Goal: Check status: Check status

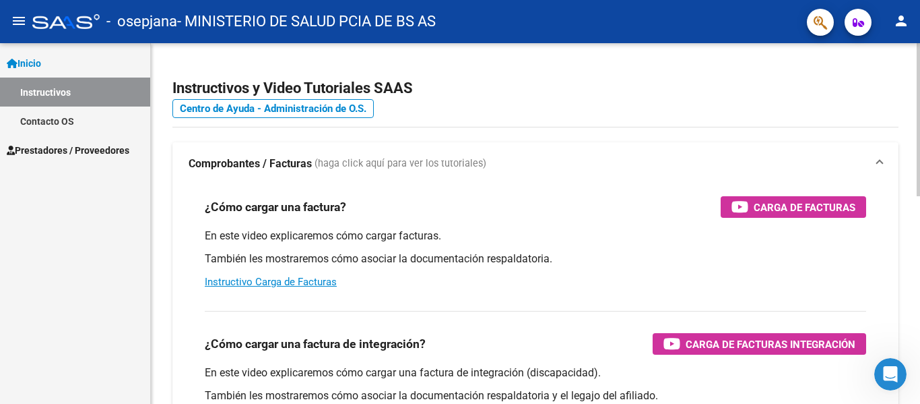
scroll to position [135, 0]
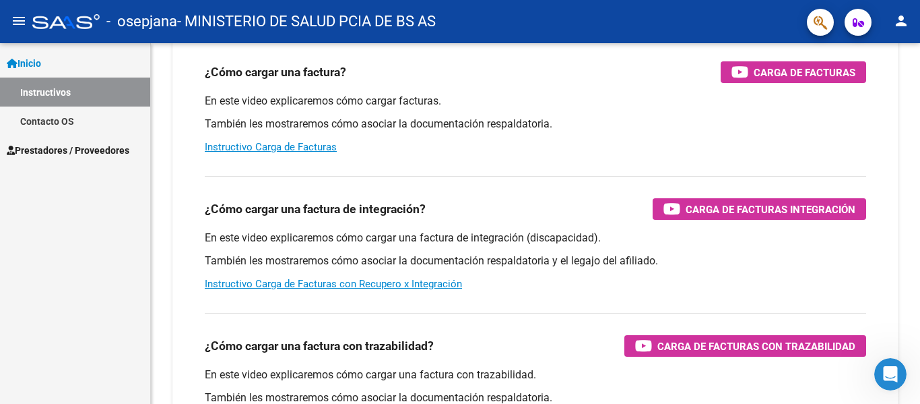
click at [49, 117] on link "Contacto OS" at bounding box center [75, 120] width 150 height 29
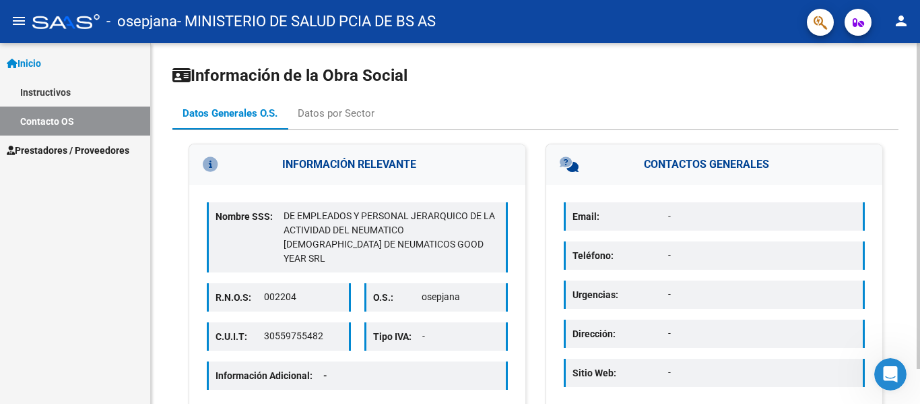
scroll to position [39, 0]
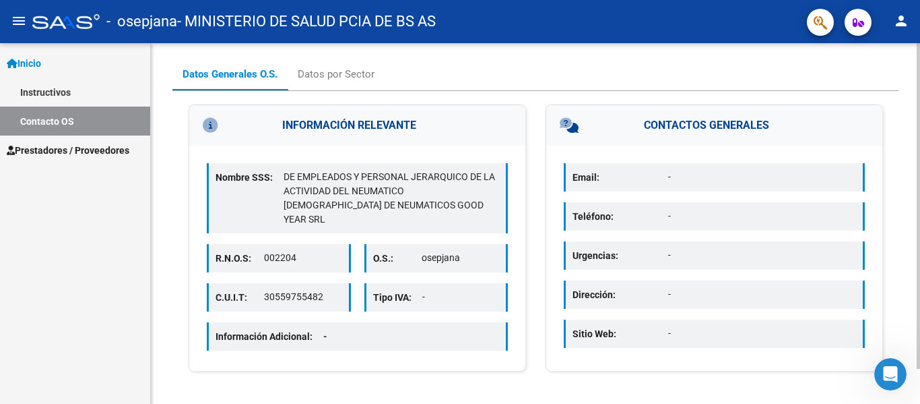
click at [683, 178] on p "-" at bounding box center [762, 177] width 188 height 14
click at [893, 380] on div "Abrir Intercom Messenger" at bounding box center [889, 372] width 44 height 44
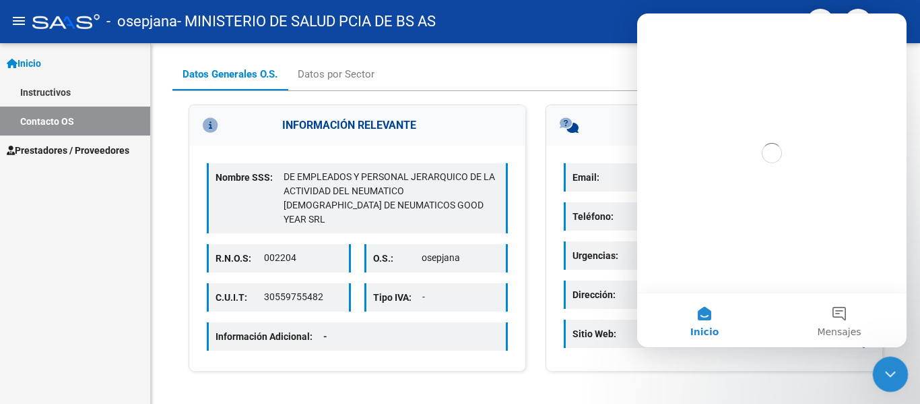
scroll to position [0, 0]
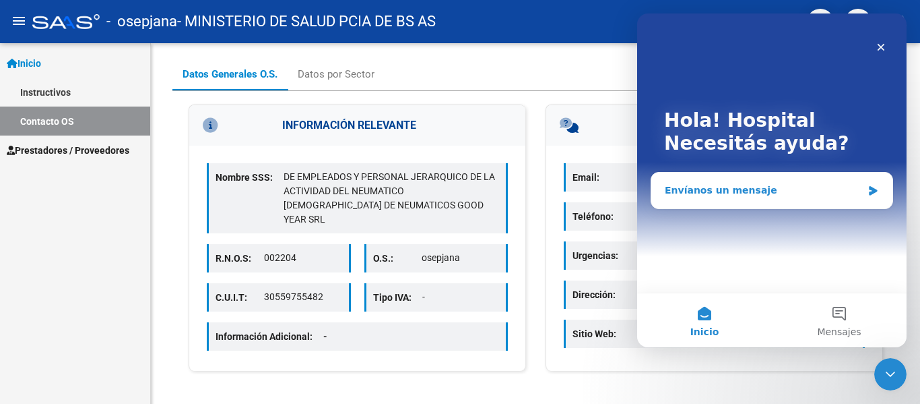
click at [768, 183] on div "Envíanos un mensaje" at bounding box center [763, 190] width 197 height 14
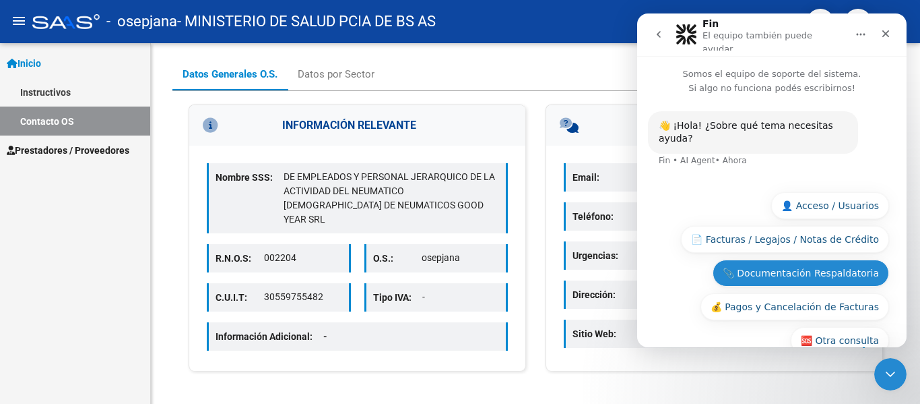
scroll to position [10, 0]
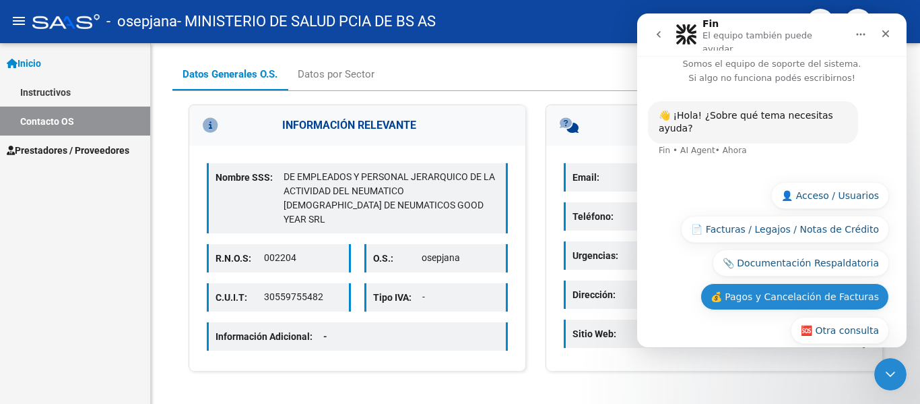
click at [751, 283] on button "💰 Pagos y Cancelación de Facturas" at bounding box center [795, 296] width 189 height 27
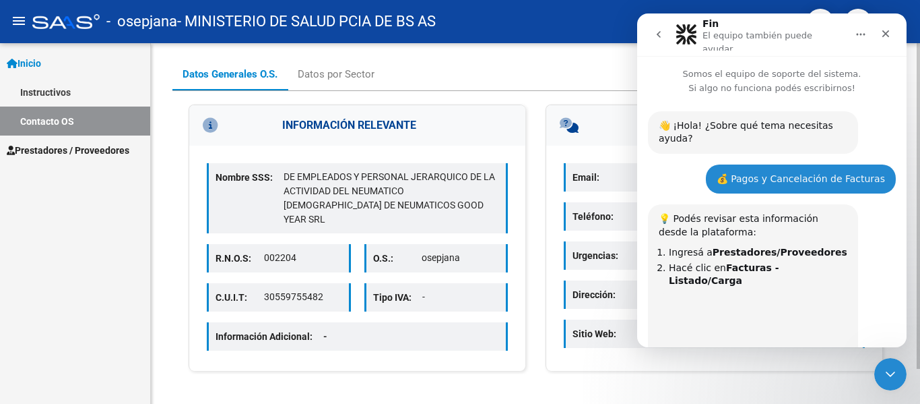
scroll to position [578, 0]
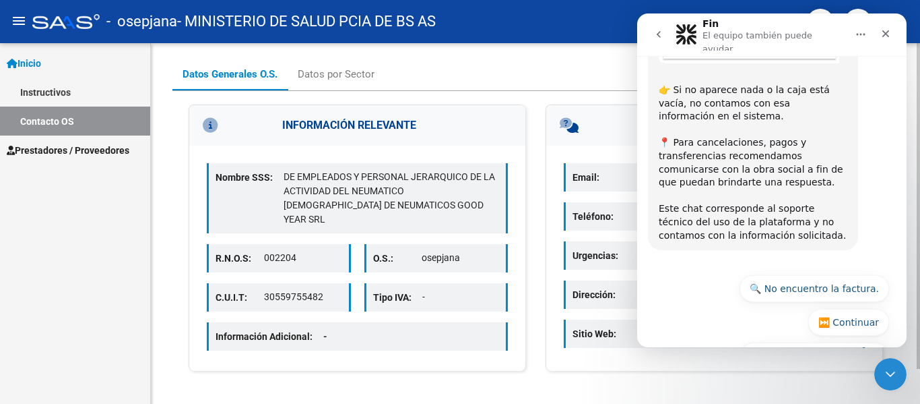
click at [634, 390] on div "Información de la Obra Social Datos Generales O.S. Datos por Sector INFORMACIÓN…" at bounding box center [535, 205] width 769 height 402
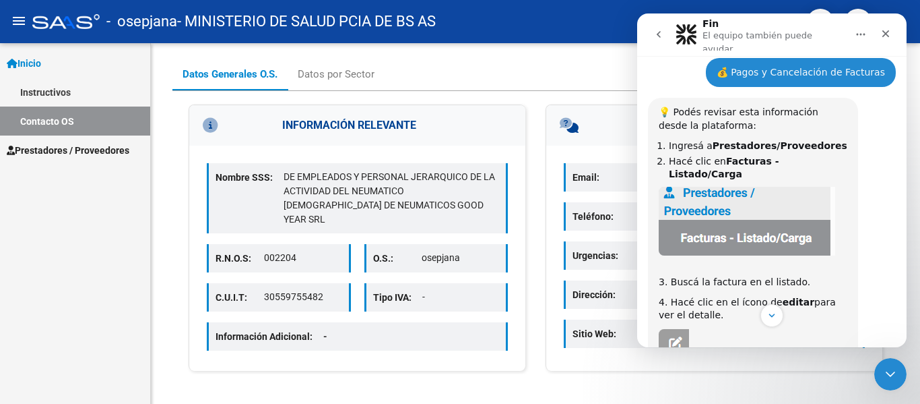
scroll to position [39, 0]
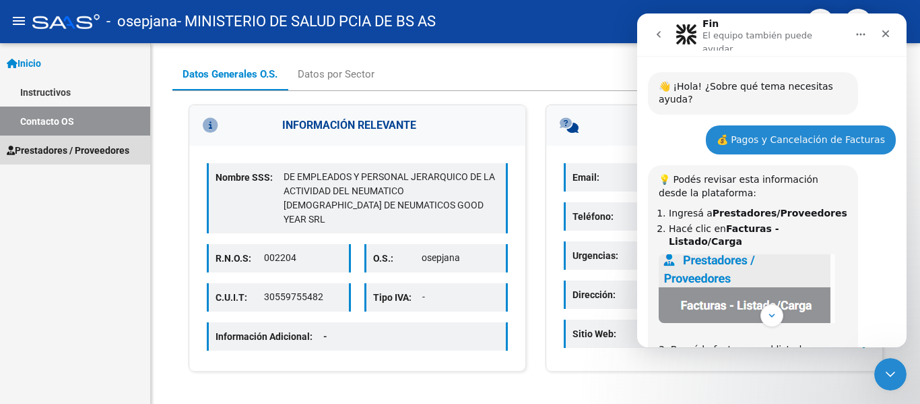
click at [58, 148] on span "Prestadores / Proveedores" at bounding box center [68, 150] width 123 height 15
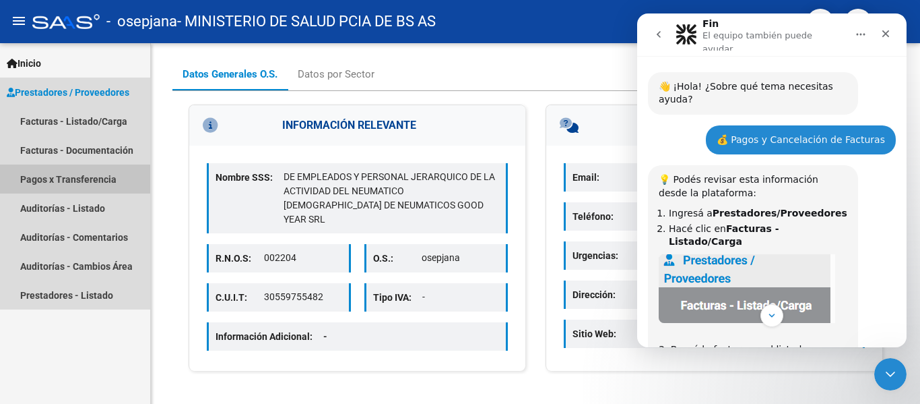
click at [60, 179] on link "Pagos x Transferencia" at bounding box center [75, 178] width 150 height 29
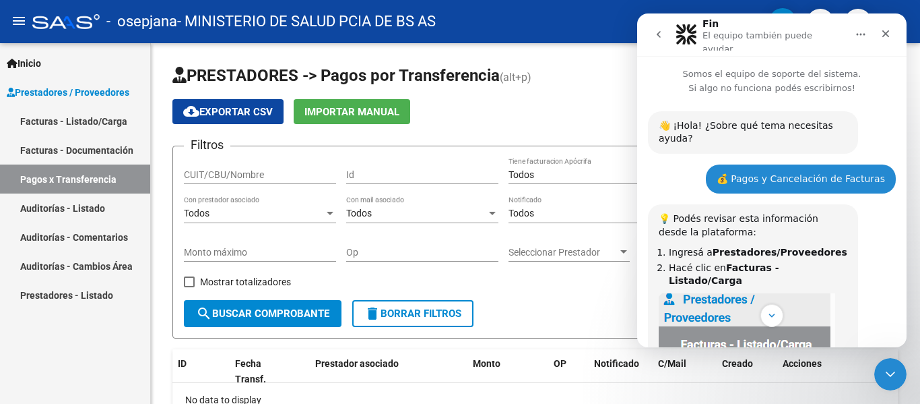
click at [862, 29] on icon "Inicio" at bounding box center [861, 34] width 11 height 11
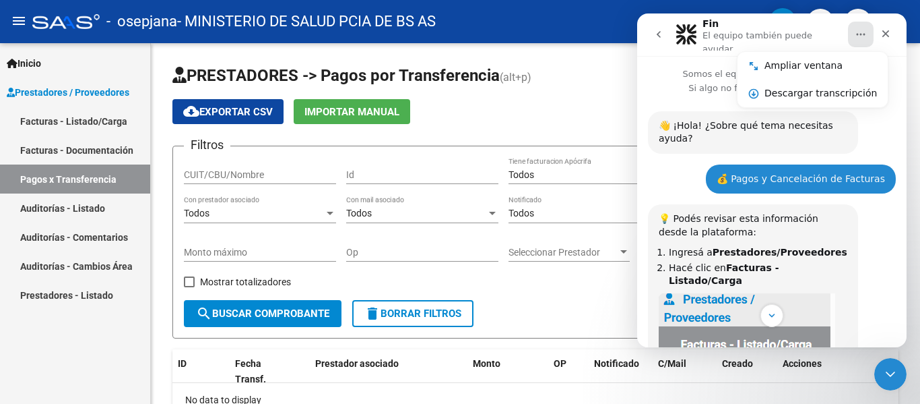
click at [862, 29] on icon "Inicio" at bounding box center [861, 34] width 11 height 11
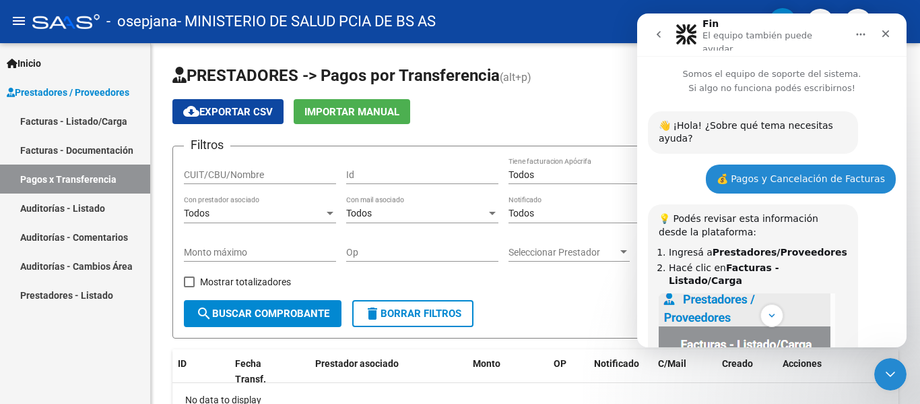
click at [658, 31] on icon "go back" at bounding box center [659, 34] width 4 height 7
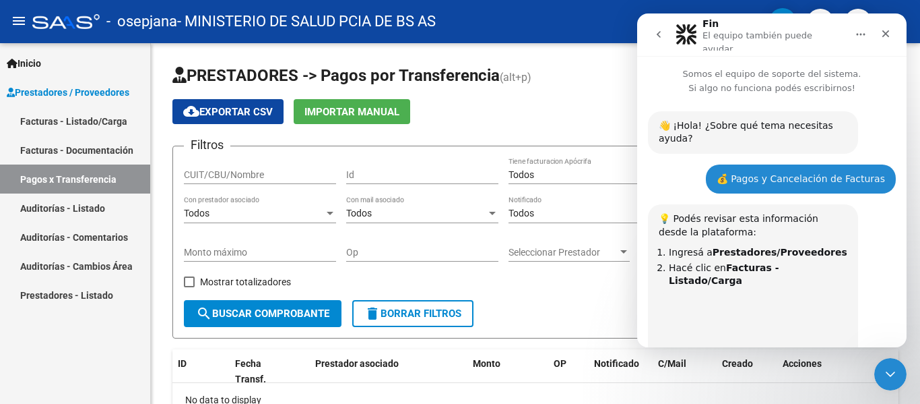
scroll to position [578, 0]
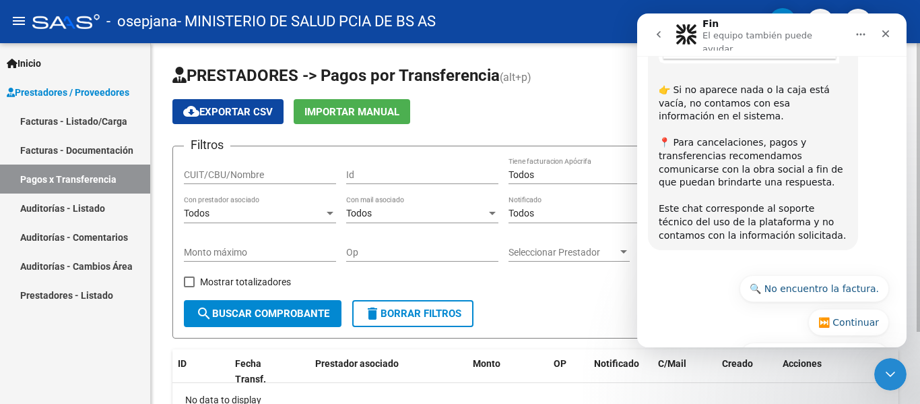
click at [625, 110] on div "cloud_download Exportar CSV Importar Manual" at bounding box center [535, 111] width 726 height 25
click at [590, 249] on span "Seleccionar Prestador" at bounding box center [563, 252] width 109 height 11
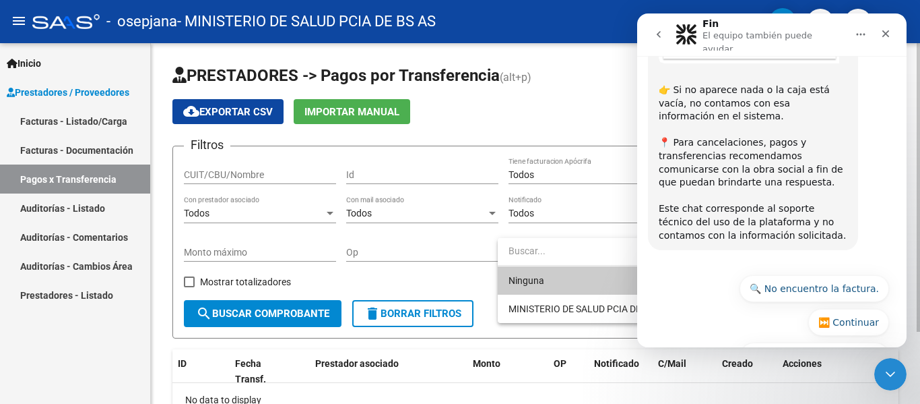
click at [590, 249] on input "dropdown search" at bounding box center [600, 251] width 205 height 28
click at [569, 101] on div at bounding box center [460, 202] width 920 height 404
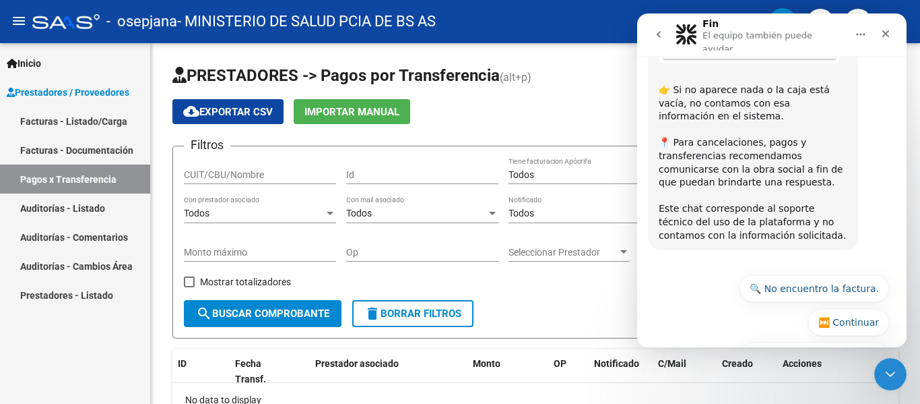
click at [662, 35] on icon "go back" at bounding box center [659, 34] width 11 height 11
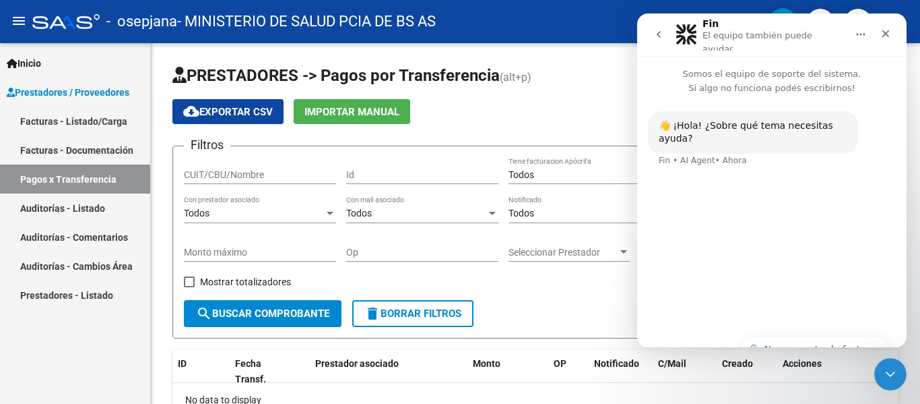
scroll to position [0, 0]
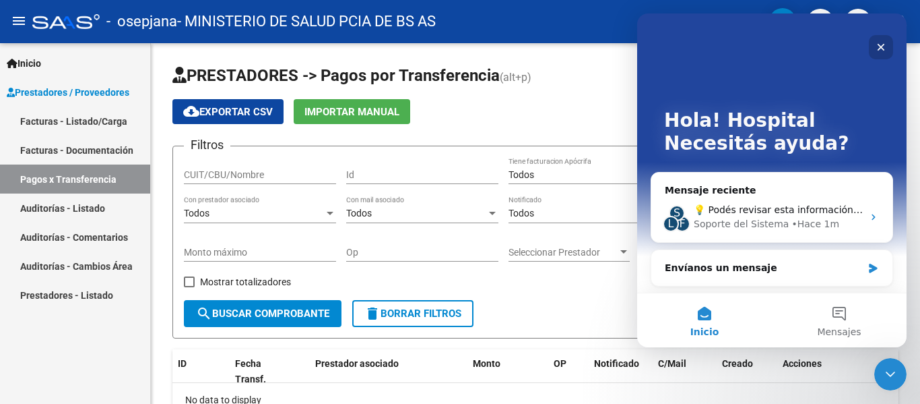
click at [878, 47] on icon "Cerrar" at bounding box center [881, 47] width 11 height 11
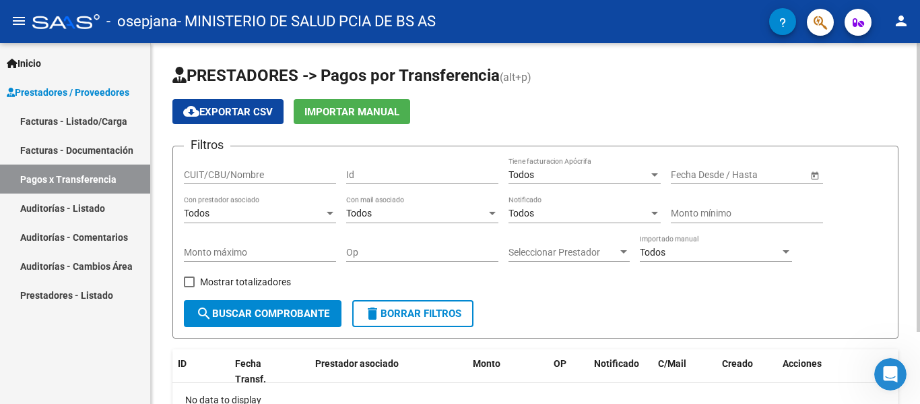
click at [378, 119] on button "Importar Manual" at bounding box center [352, 111] width 117 height 25
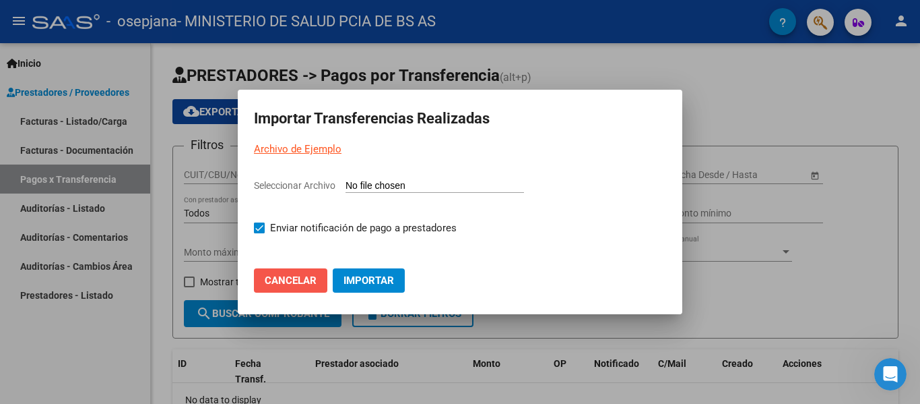
click at [278, 282] on span "Cancelar" at bounding box center [291, 280] width 52 height 12
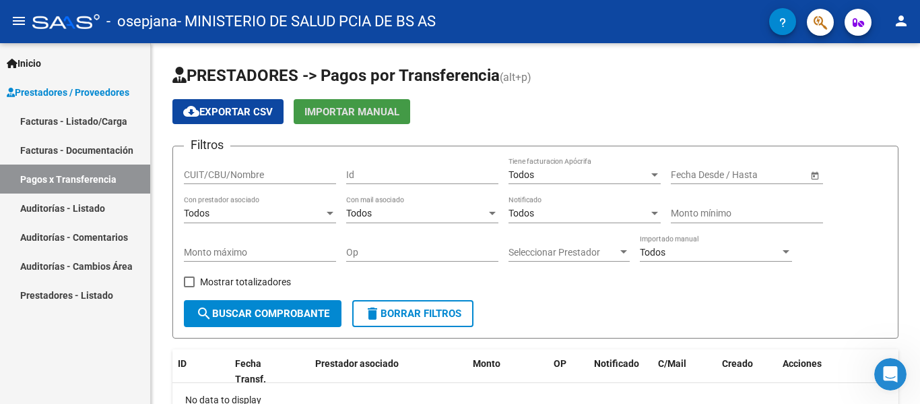
click at [64, 118] on link "Facturas - Listado/Carga" at bounding box center [75, 120] width 150 height 29
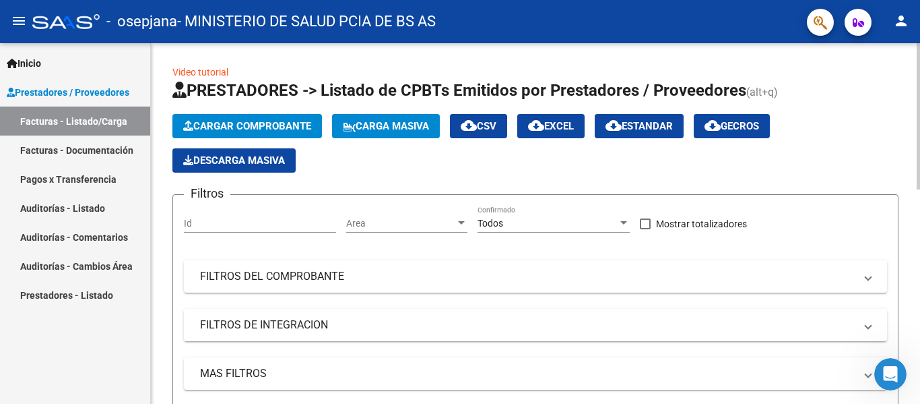
scroll to position [67, 0]
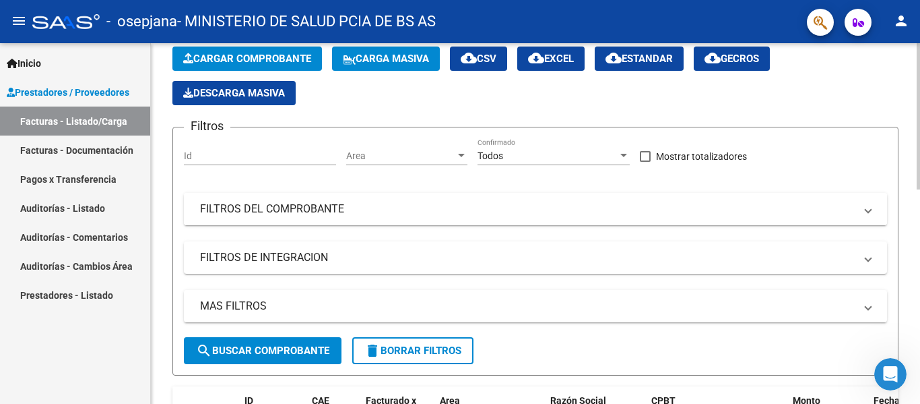
click at [257, 193] on mat-expansion-panel-header "FILTROS DEL COMPROBANTE" at bounding box center [535, 209] width 703 height 32
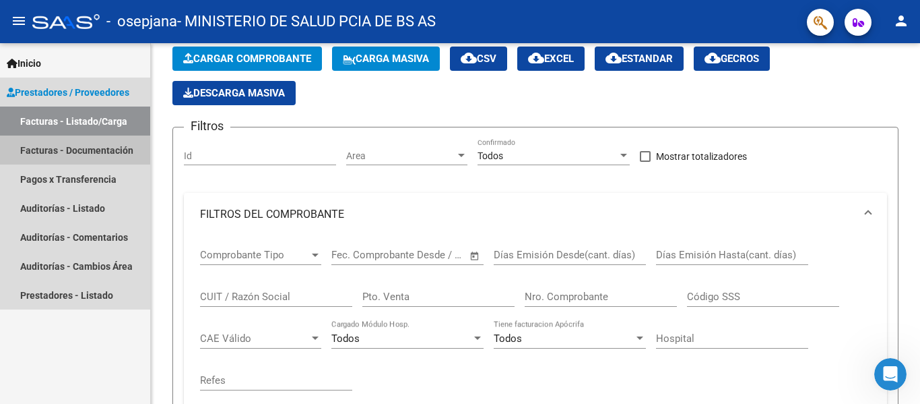
click at [100, 146] on link "Facturas - Documentación" at bounding box center [75, 149] width 150 height 29
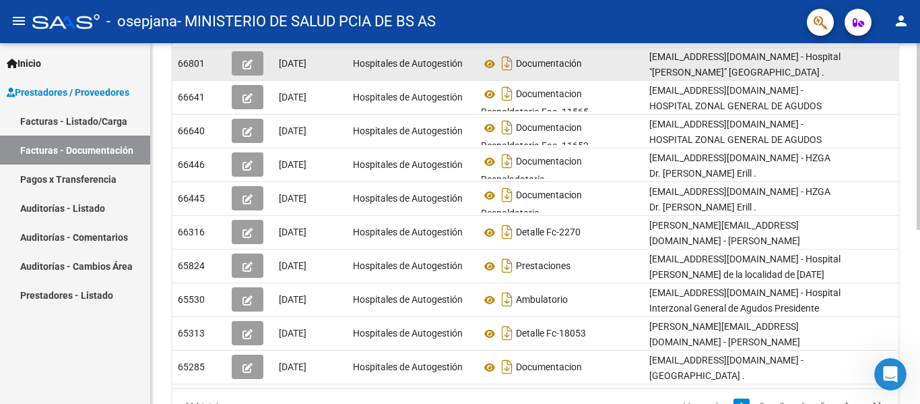
scroll to position [336, 0]
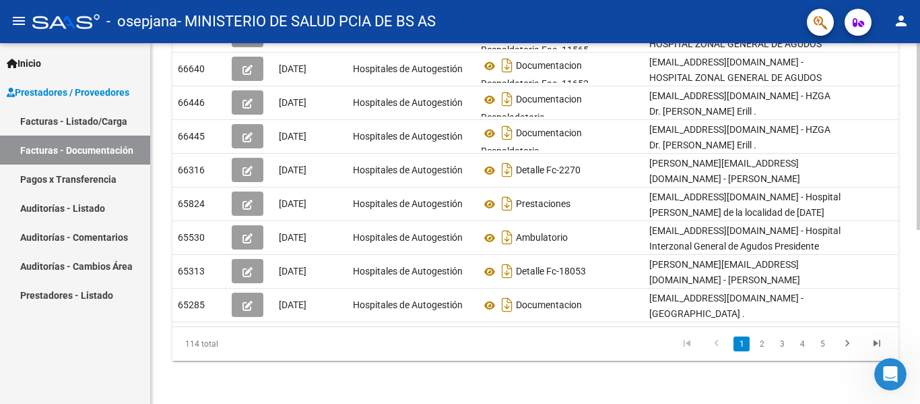
click at [763, 344] on link "2" at bounding box center [762, 343] width 16 height 15
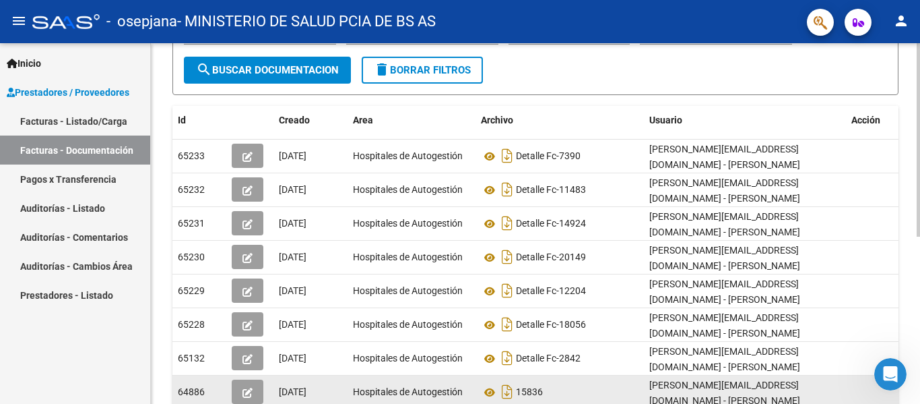
scroll to position [312, 0]
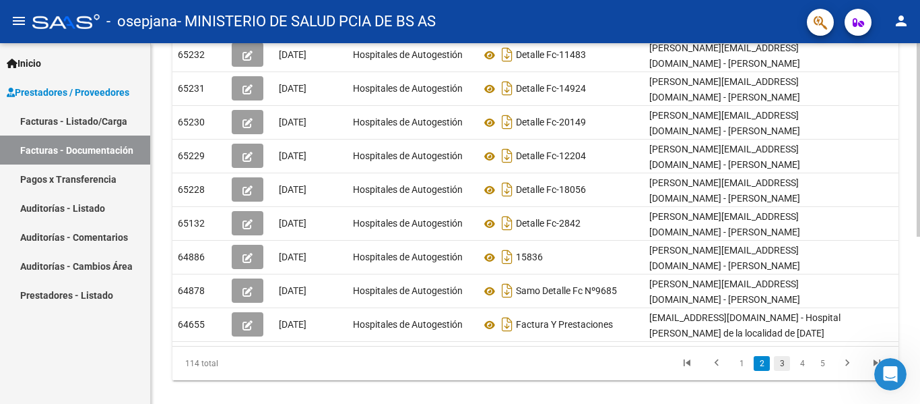
click at [783, 356] on link "3" at bounding box center [782, 363] width 16 height 15
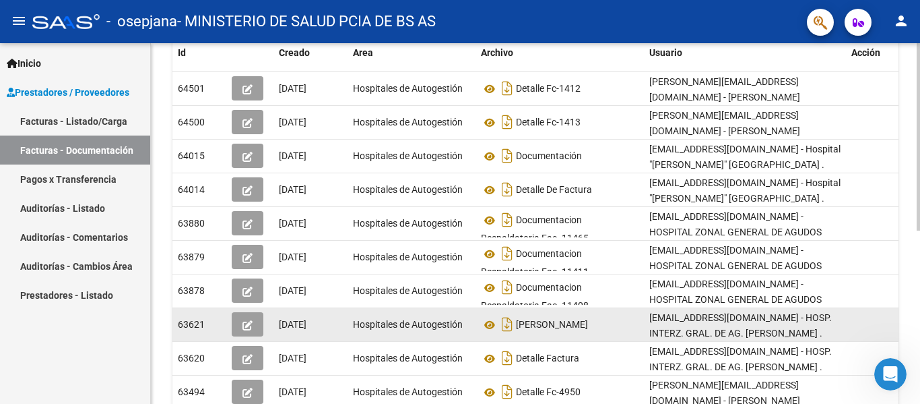
scroll to position [177, 0]
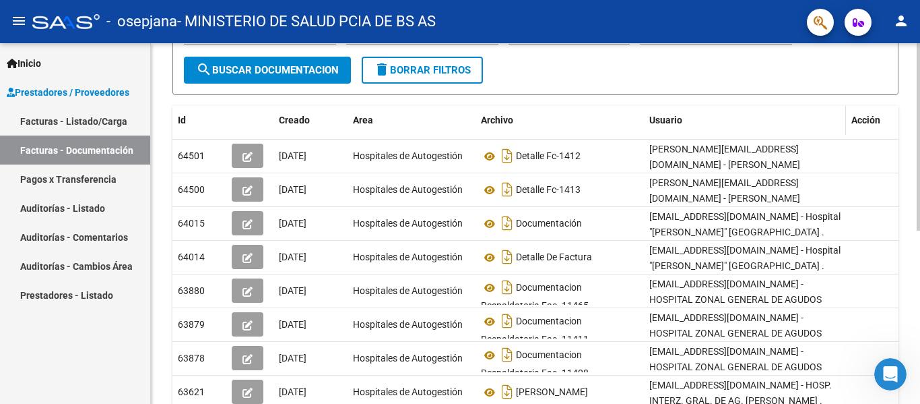
click at [653, 115] on span "Usuario" at bounding box center [666, 120] width 33 height 11
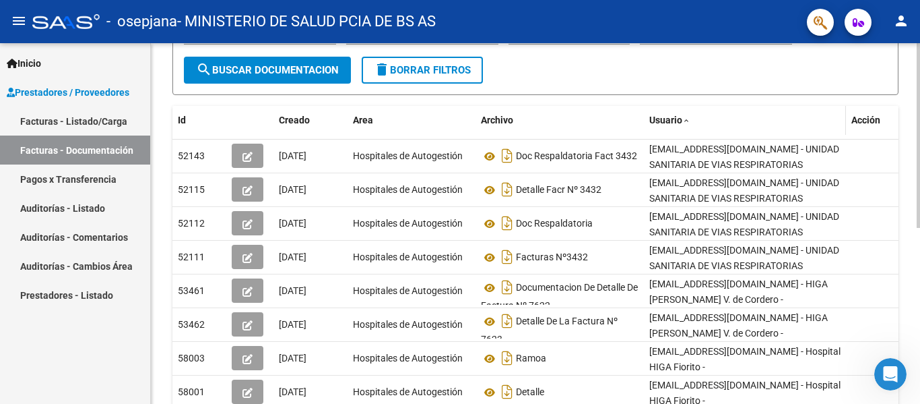
click at [655, 115] on span "Usuario" at bounding box center [666, 120] width 33 height 11
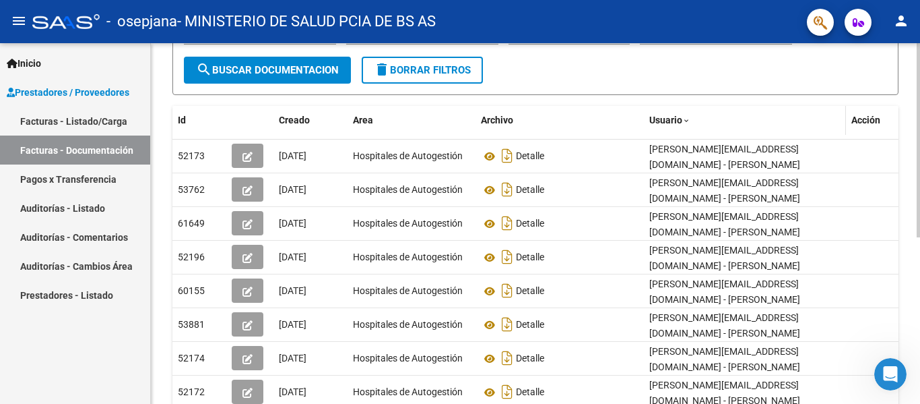
click at [658, 115] on span "Usuario" at bounding box center [666, 120] width 33 height 11
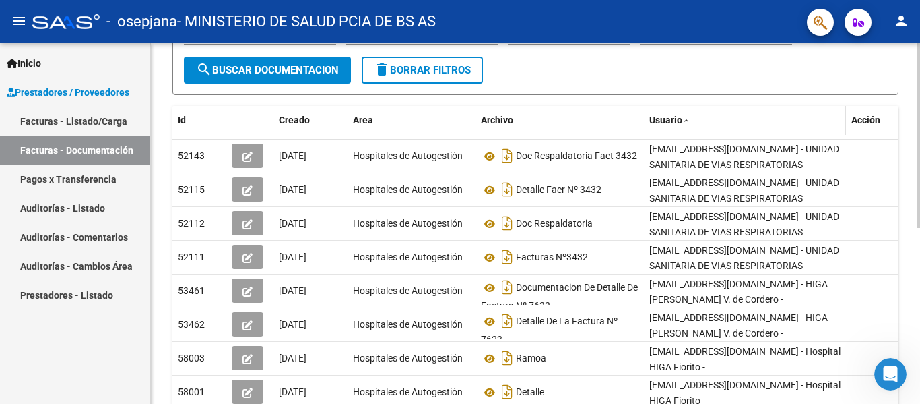
click at [658, 115] on span "Usuario" at bounding box center [666, 120] width 33 height 11
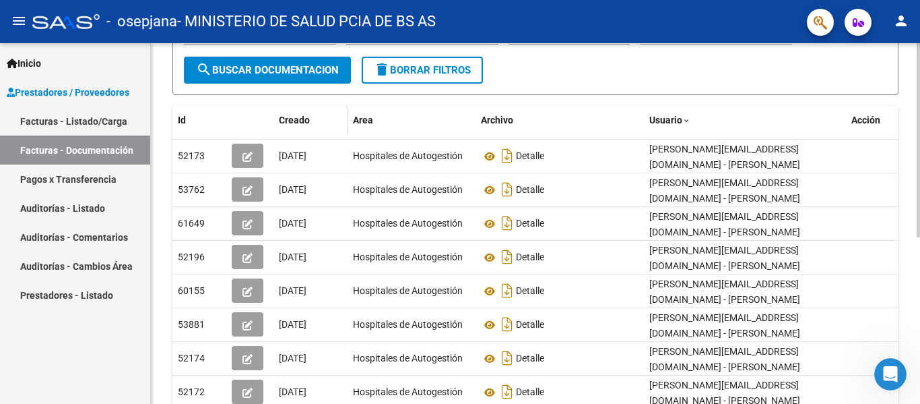
click at [294, 127] on div "Creado" at bounding box center [310, 120] width 63 height 15
click at [294, 121] on span "Creado" at bounding box center [294, 120] width 31 height 11
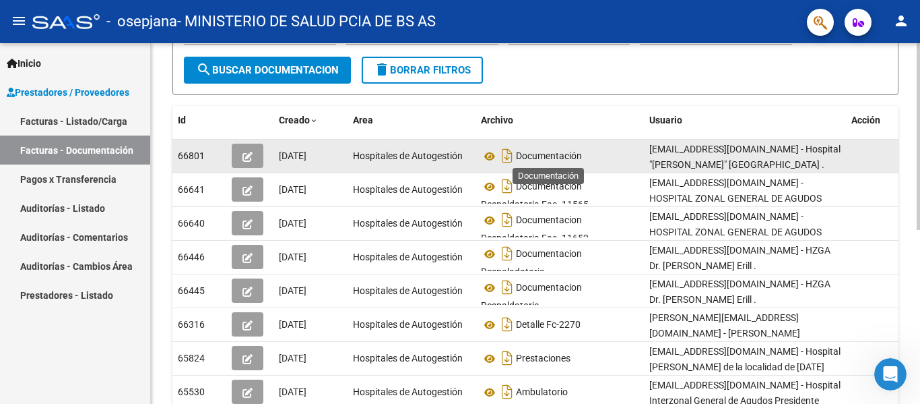
click at [568, 154] on span "Documentación" at bounding box center [549, 156] width 66 height 11
click at [528, 156] on span "Documentación" at bounding box center [549, 156] width 66 height 11
click at [505, 158] on icon "Descargar documento" at bounding box center [508, 156] width 18 height 22
click at [49, 179] on link "Pagos x Transferencia" at bounding box center [75, 178] width 150 height 29
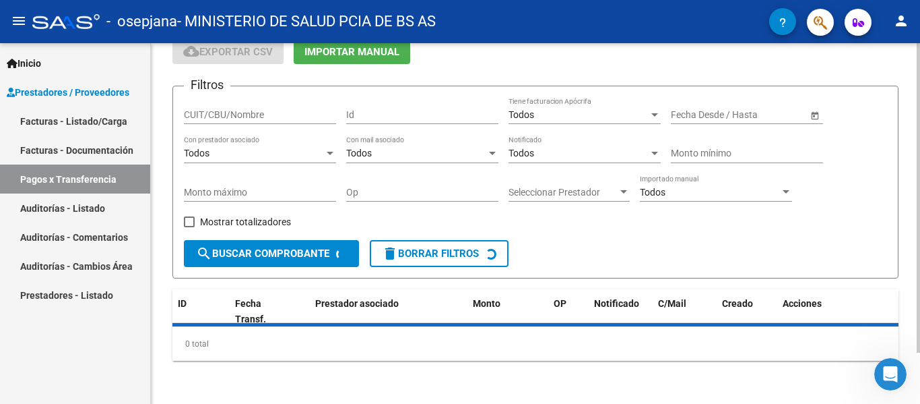
scroll to position [90, 0]
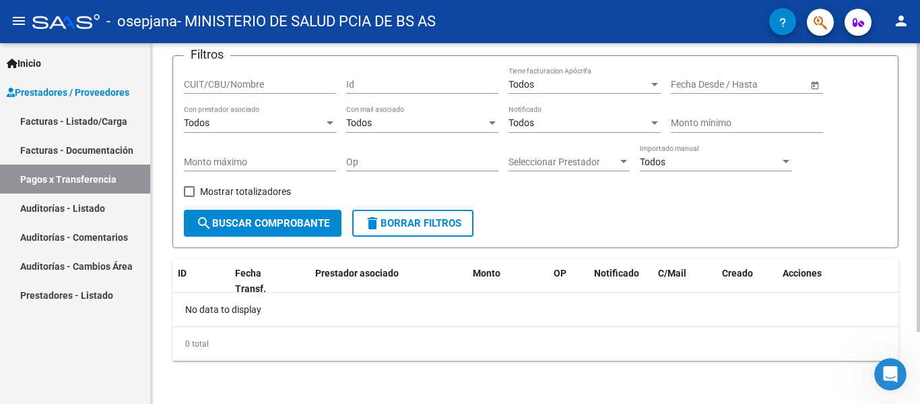
click at [555, 83] on div "Todos" at bounding box center [579, 84] width 140 height 11
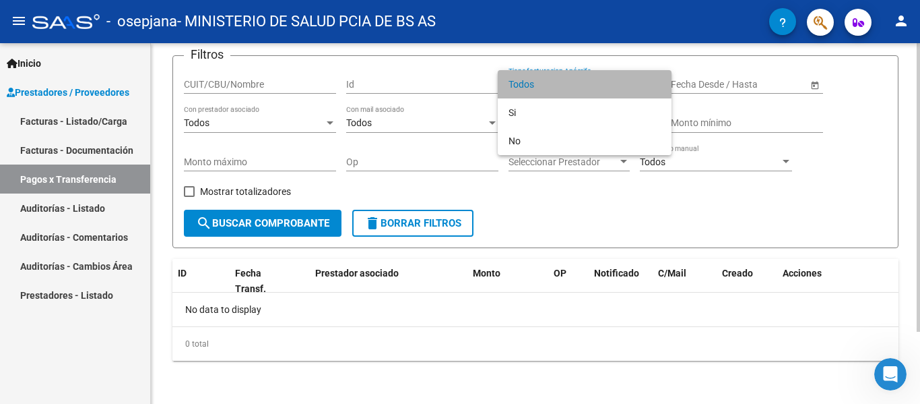
click at [555, 83] on span "Todos" at bounding box center [585, 84] width 152 height 28
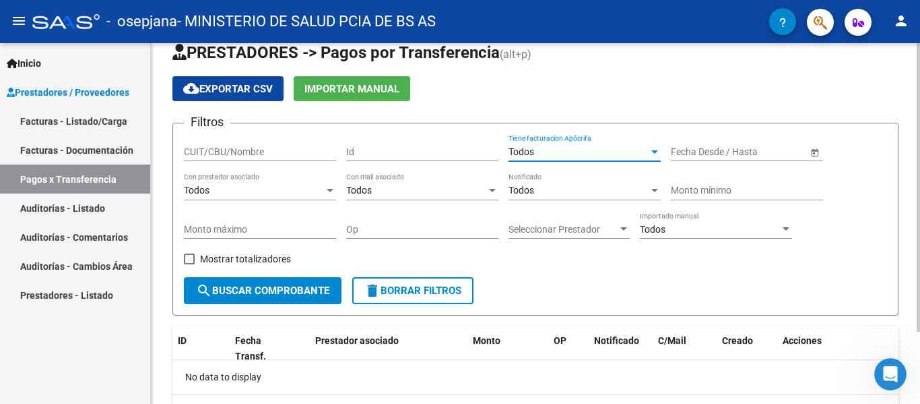
scroll to position [0, 0]
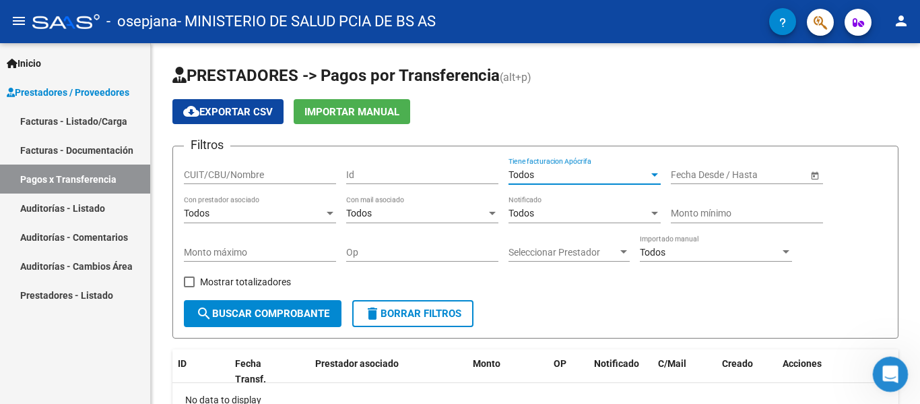
click at [893, 367] on icon "Abrir Intercom Messenger" at bounding box center [889, 372] width 22 height 22
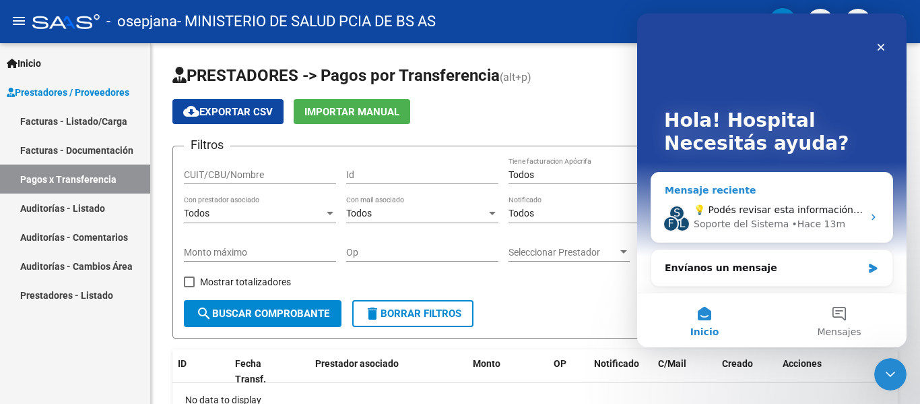
click at [781, 194] on div "S F L 💡 Podés revisar esta información desde la plataforma: 1. Ingresá a Presta…" at bounding box center [772, 217] width 241 height 50
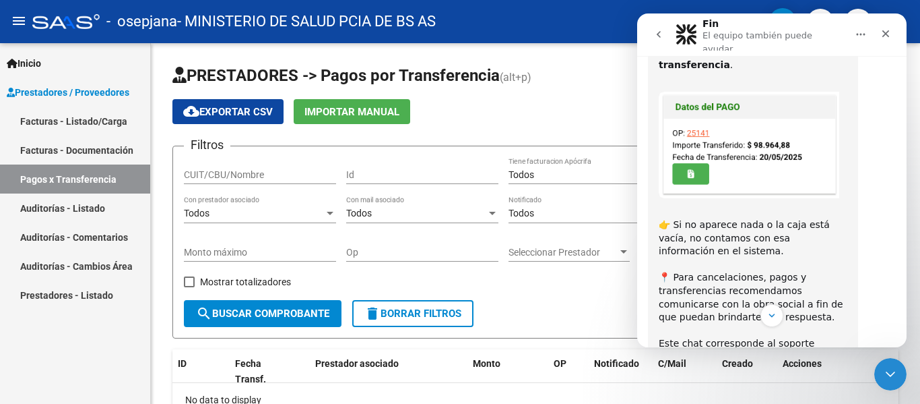
scroll to position [511, 0]
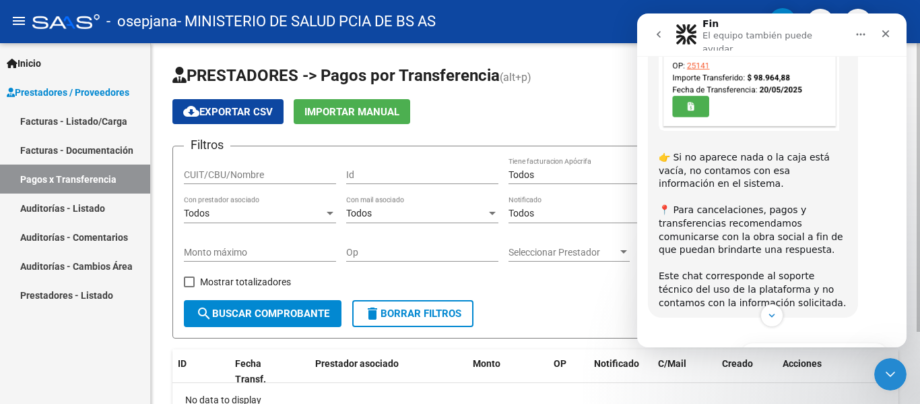
click at [563, 247] on span "Seleccionar Prestador" at bounding box center [563, 252] width 109 height 11
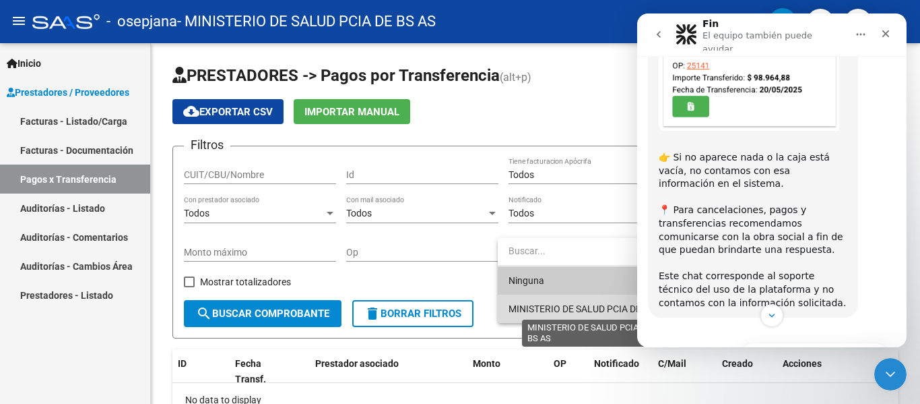
click at [561, 308] on span "MINISTERIO DE SALUD PCIA DE BS AS" at bounding box center [589, 308] width 160 height 11
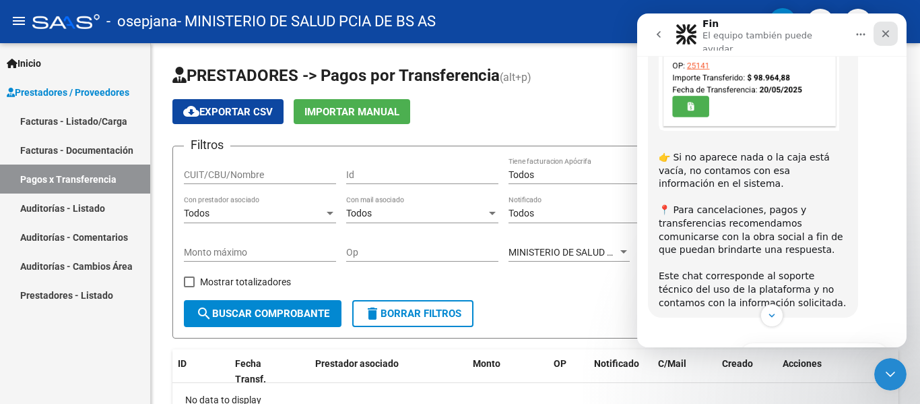
click at [890, 28] on icon "Cerrar" at bounding box center [886, 33] width 11 height 11
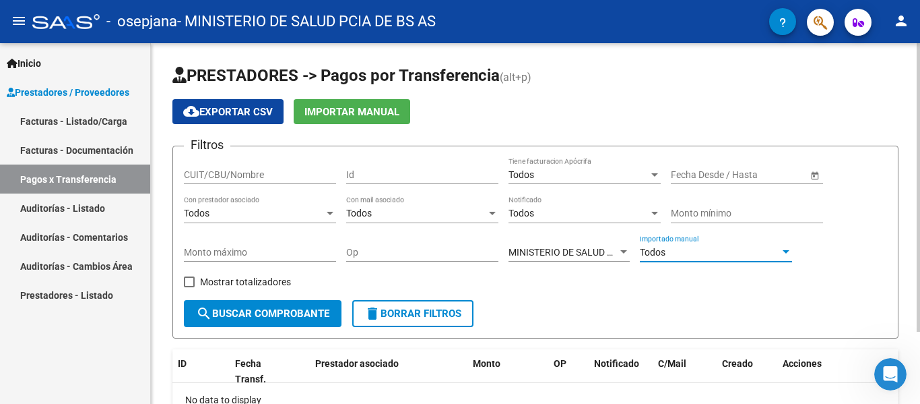
click at [745, 257] on div "Todos" at bounding box center [710, 252] width 140 height 11
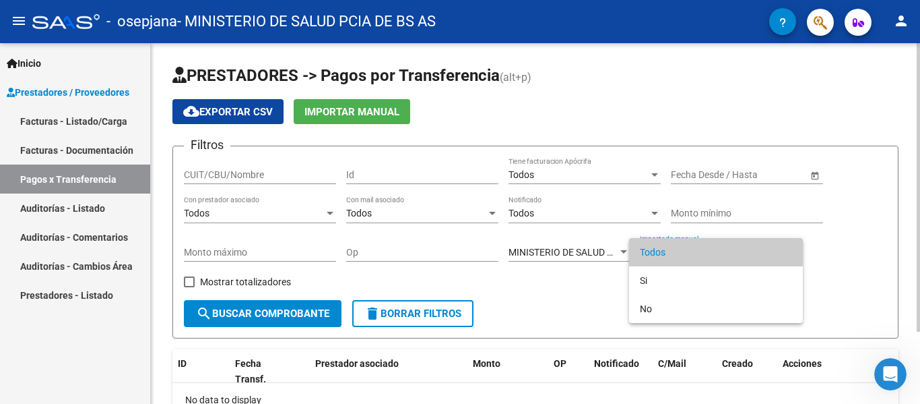
click at [745, 257] on span "Todos" at bounding box center [716, 252] width 152 height 28
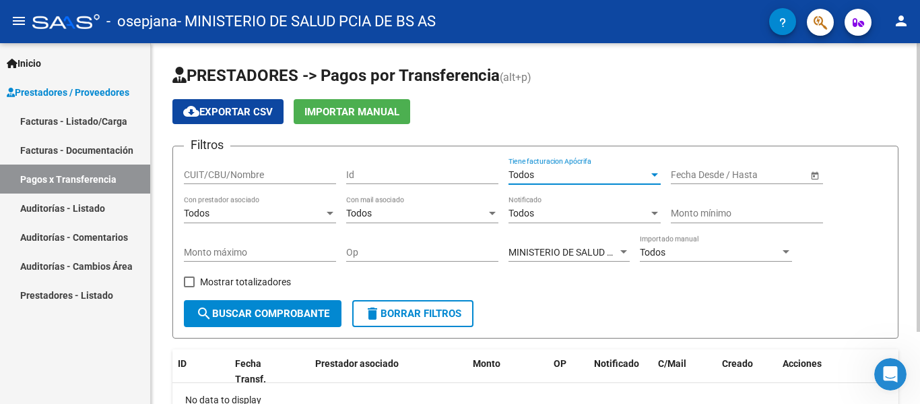
click at [575, 177] on div "Todos" at bounding box center [579, 174] width 140 height 11
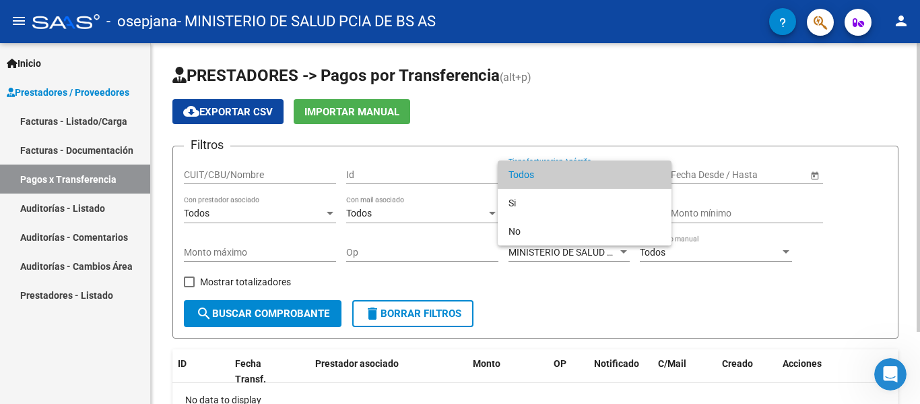
click at [575, 177] on span "Todos" at bounding box center [585, 174] width 152 height 28
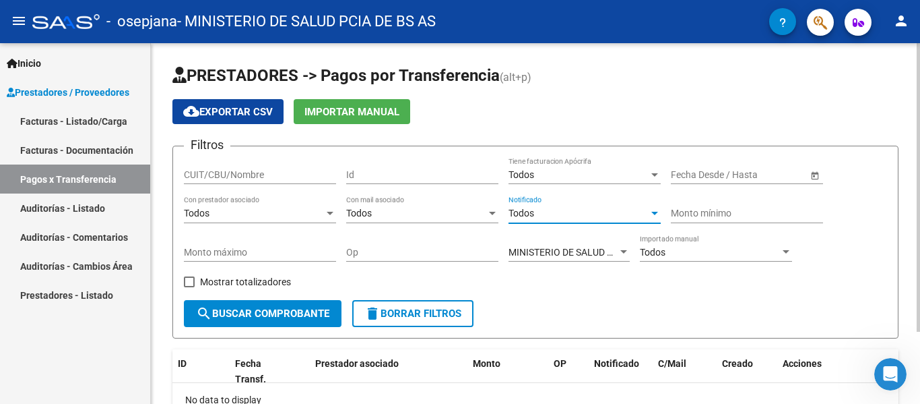
click at [586, 214] on div "Todos" at bounding box center [579, 213] width 140 height 11
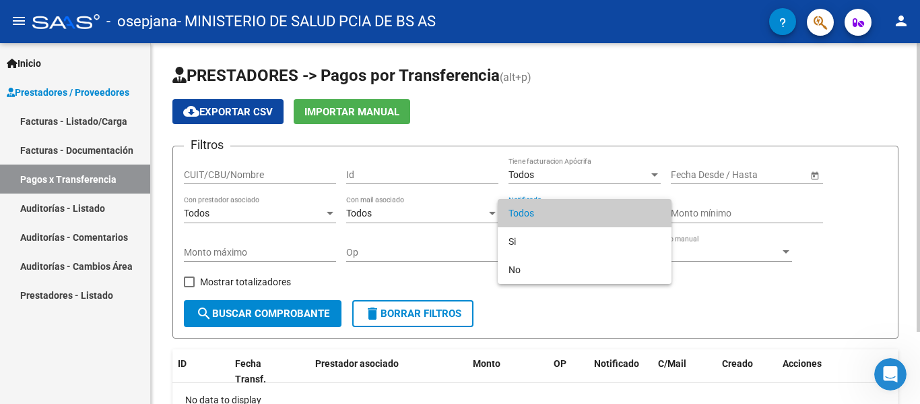
click at [586, 214] on span "Todos" at bounding box center [585, 213] width 152 height 28
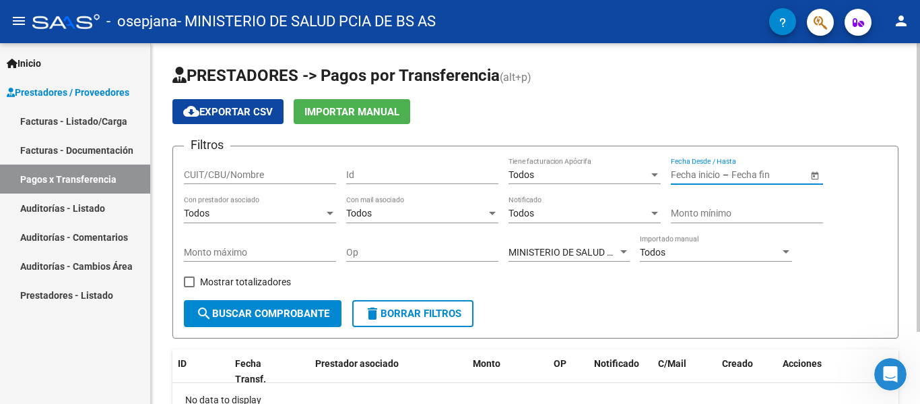
click at [700, 178] on input "text" at bounding box center [695, 174] width 49 height 11
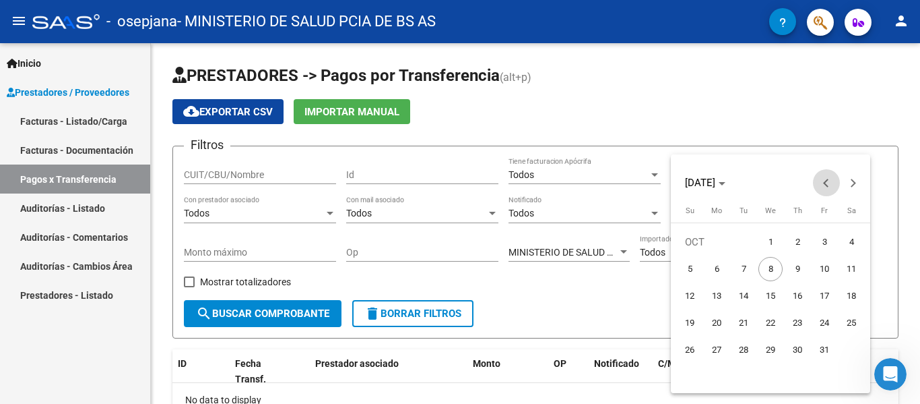
click at [819, 183] on span "Previous month" at bounding box center [826, 182] width 27 height 27
click at [721, 267] on span "1" at bounding box center [717, 269] width 24 height 24
type input "[DATE]"
click at [712, 270] on span "1" at bounding box center [717, 269] width 24 height 24
type input "[DATE]"
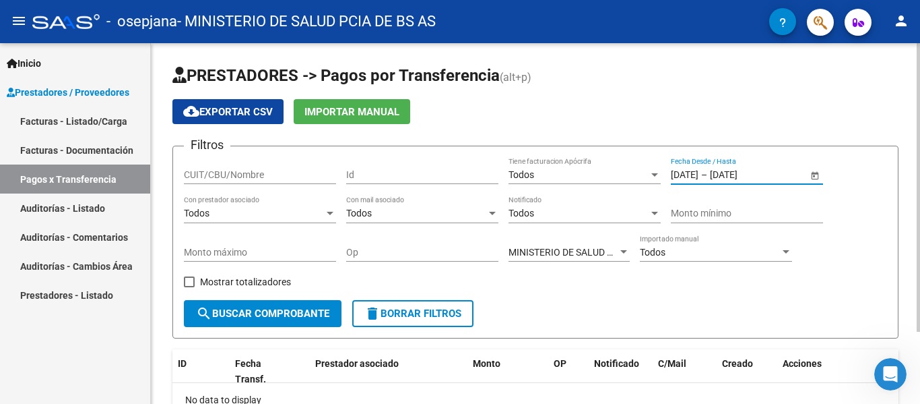
click at [759, 179] on input "[DATE]" at bounding box center [743, 174] width 66 height 11
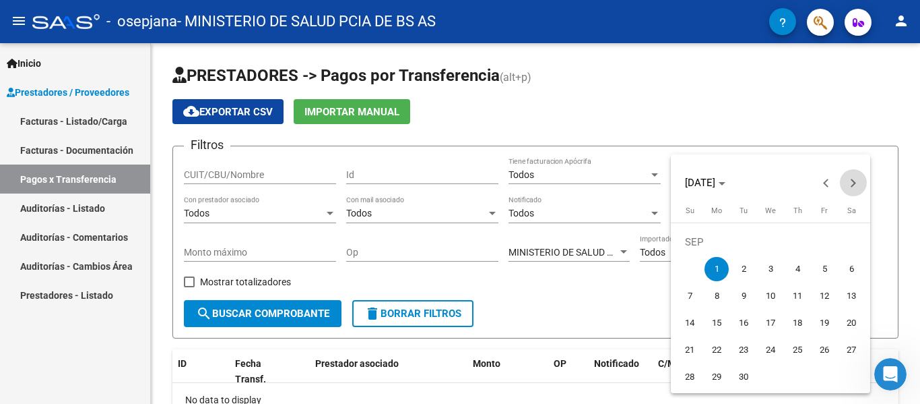
click at [862, 181] on span "Next month" at bounding box center [853, 182] width 27 height 27
click at [768, 268] on span "8" at bounding box center [771, 269] width 24 height 24
type input "[DATE]"
click at [768, 268] on span "8" at bounding box center [771, 269] width 24 height 24
type input "[DATE]"
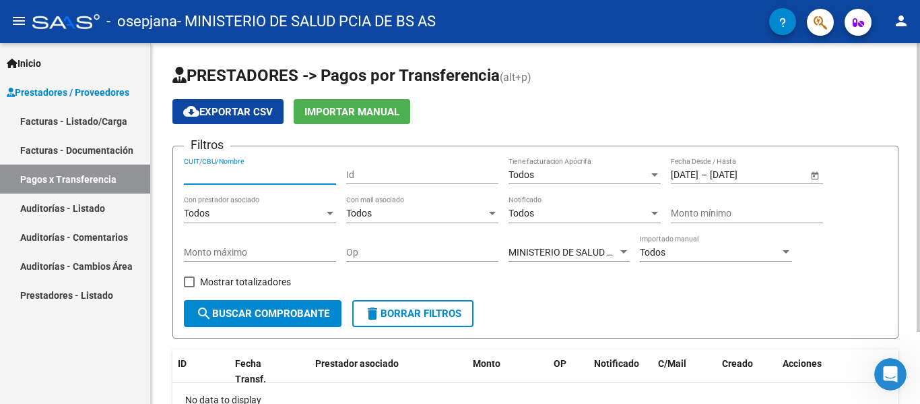
click at [213, 170] on input "CUIT/CBU/Nombre" at bounding box center [260, 174] width 152 height 11
type input "30626983398"
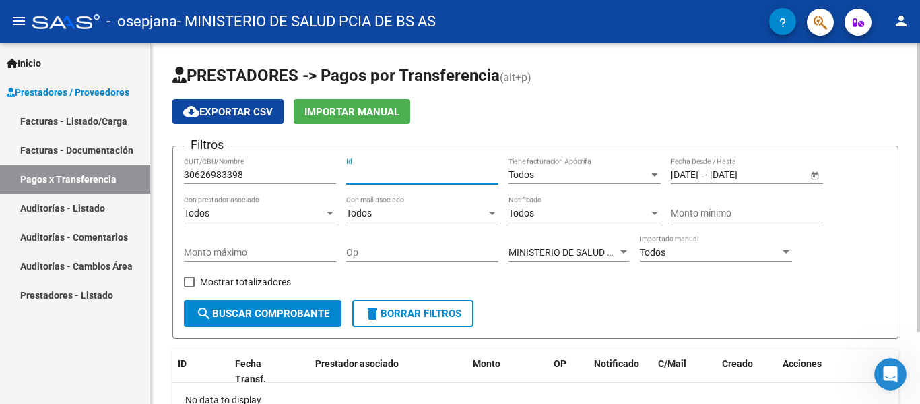
click at [348, 169] on input "Id" at bounding box center [422, 174] width 152 height 11
type input "4"
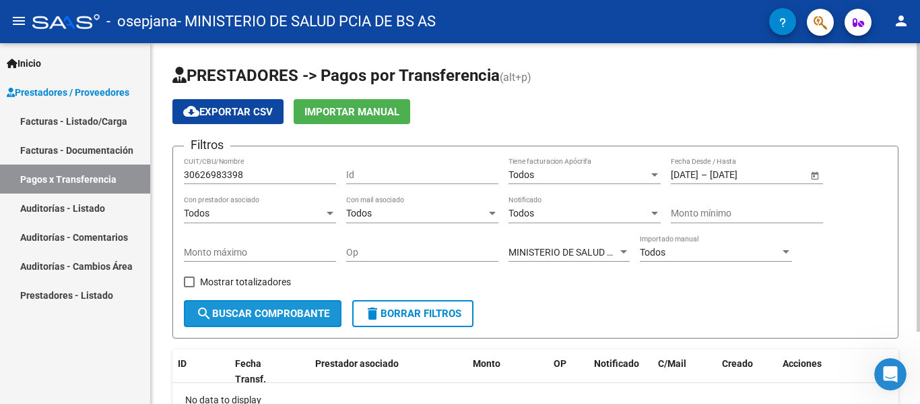
click at [257, 317] on span "search Buscar Comprobante" at bounding box center [262, 313] width 133 height 12
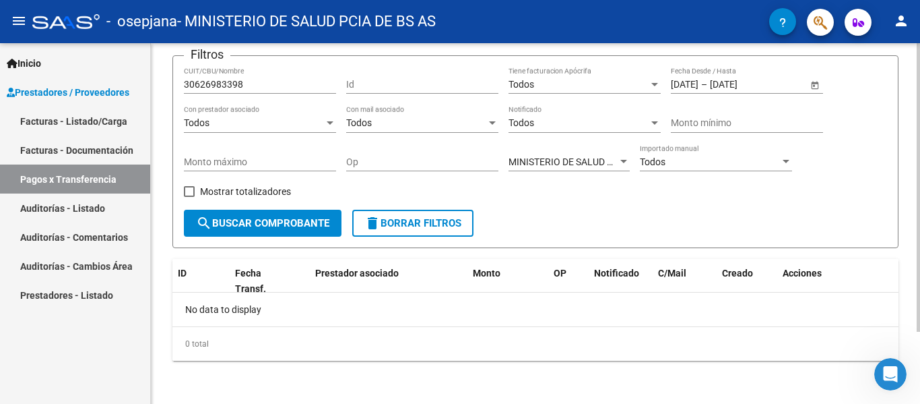
scroll to position [0, 0]
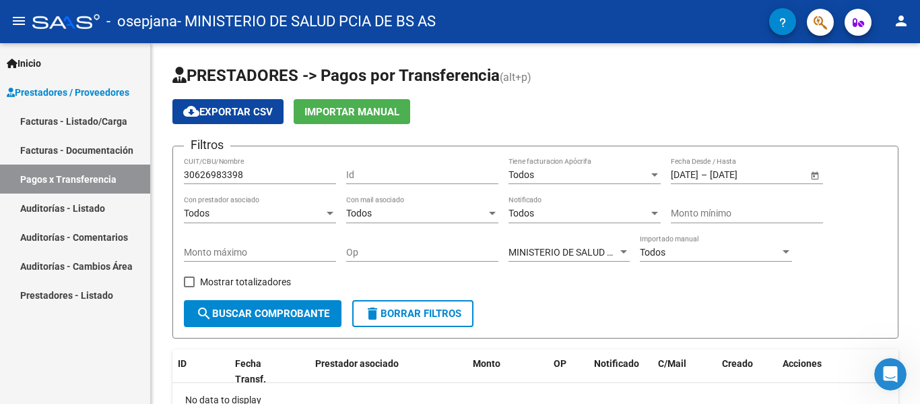
click at [48, 123] on link "Facturas - Listado/Carga" at bounding box center [75, 120] width 150 height 29
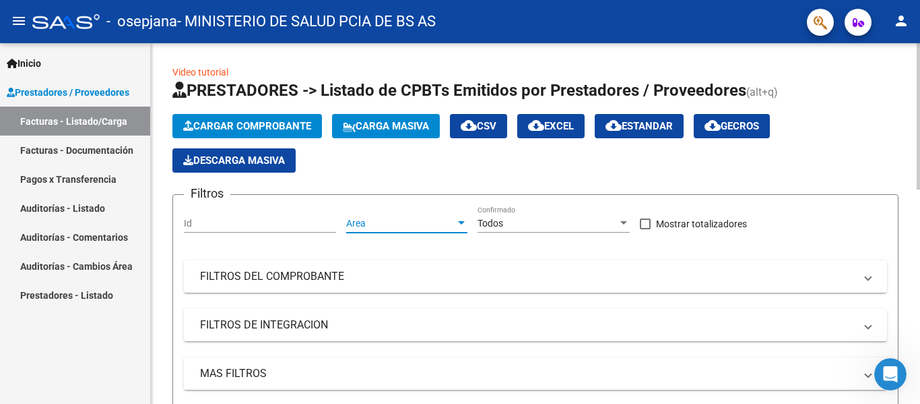
click at [380, 224] on span "Area" at bounding box center [400, 223] width 109 height 11
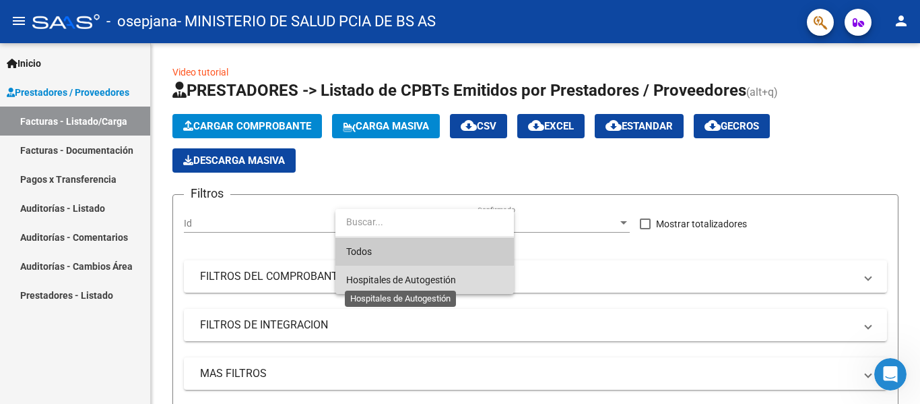
click at [414, 283] on span "Hospitales de Autogestión" at bounding box center [401, 279] width 110 height 11
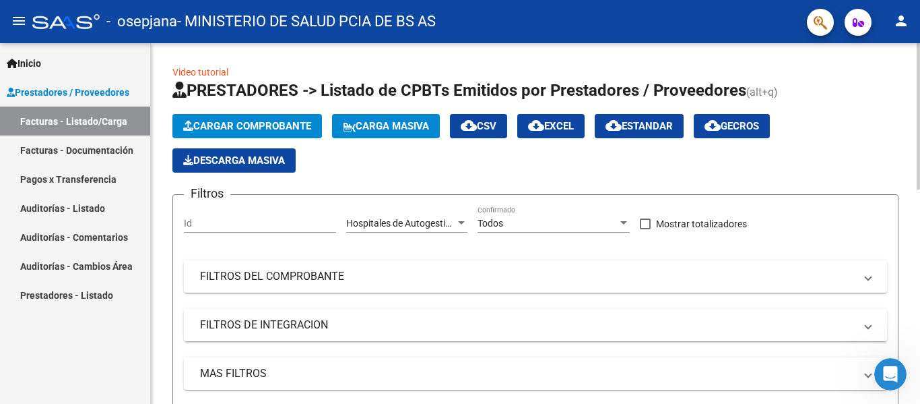
click at [555, 214] on div "Todos Confirmado" at bounding box center [554, 219] width 152 height 27
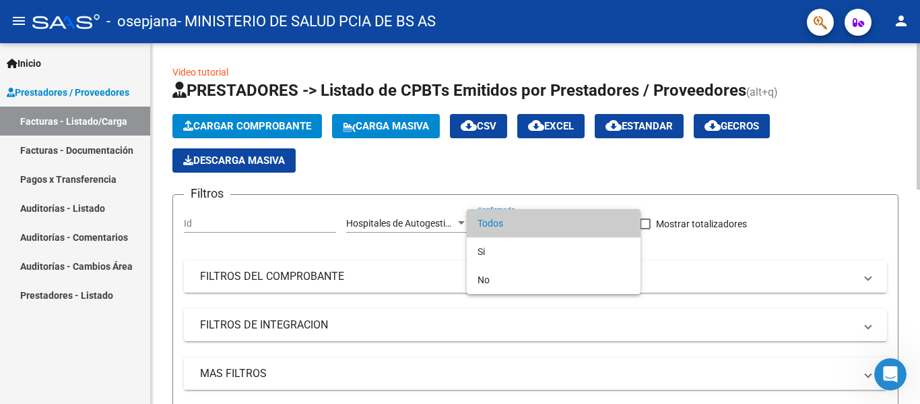
click at [555, 214] on span "Todos" at bounding box center [554, 223] width 152 height 28
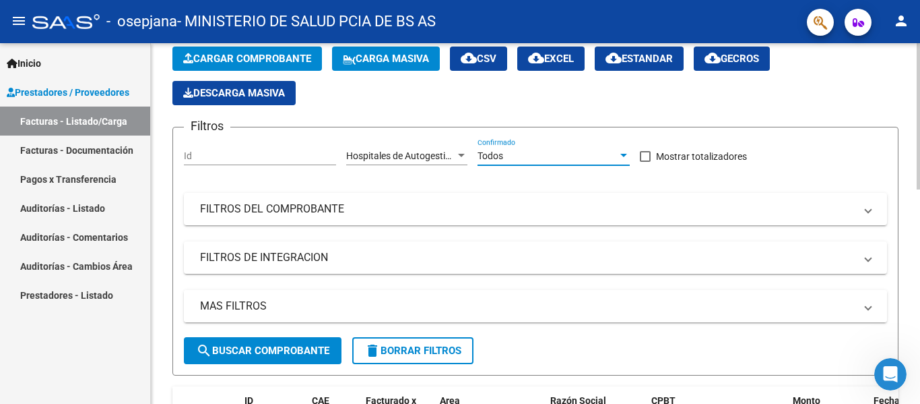
scroll to position [135, 0]
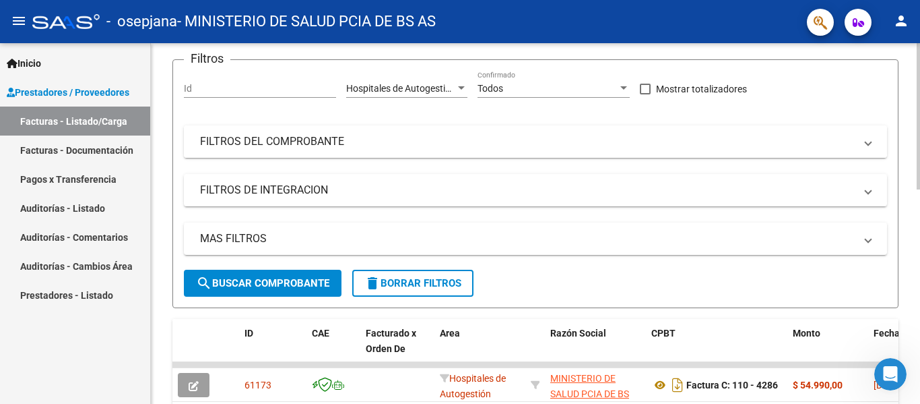
click at [292, 137] on mat-panel-title "FILTROS DEL COMPROBANTE" at bounding box center [527, 141] width 655 height 15
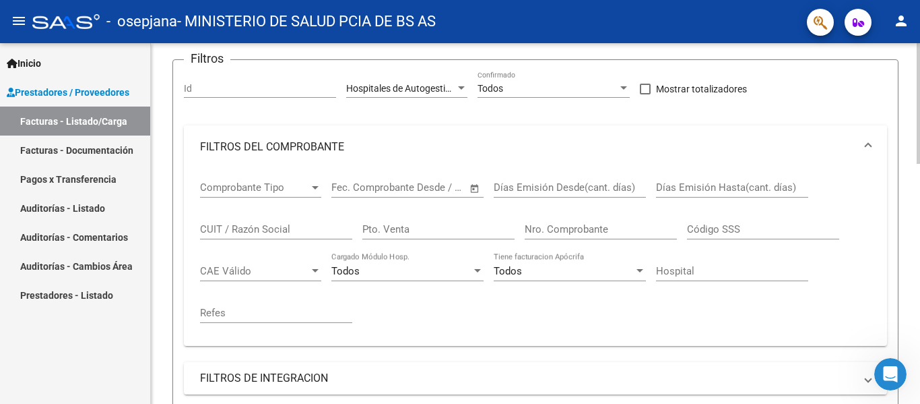
click at [292, 137] on mat-expansion-panel-header "FILTROS DEL COMPROBANTE" at bounding box center [535, 146] width 703 height 43
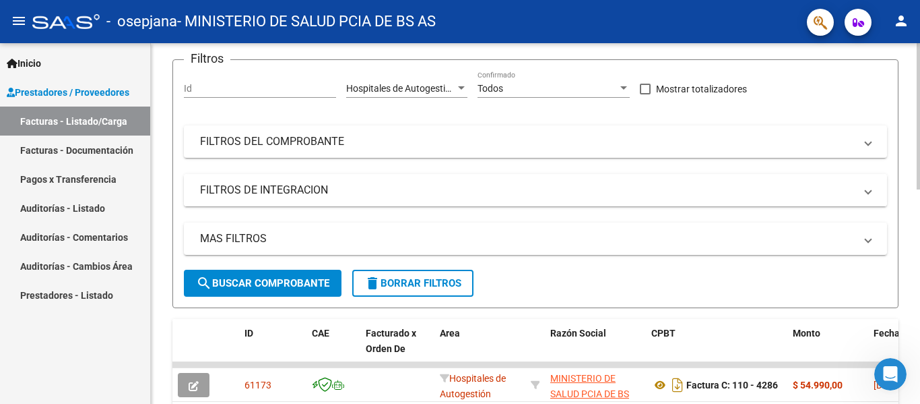
click at [305, 188] on mat-panel-title "FILTROS DE INTEGRACION" at bounding box center [527, 190] width 655 height 15
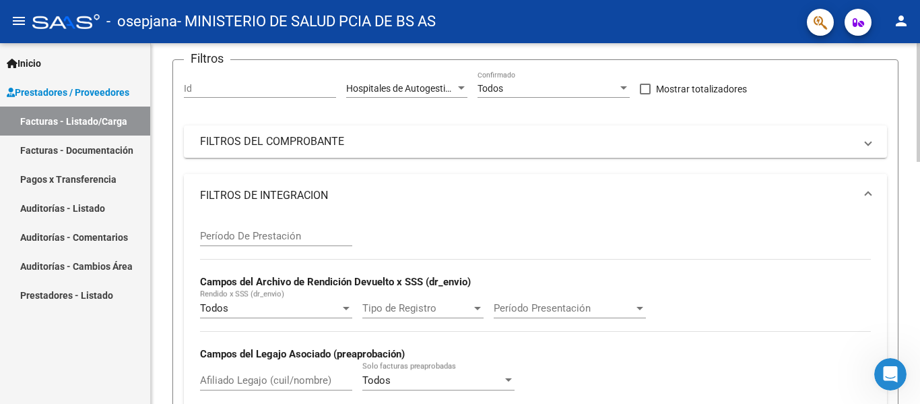
click at [305, 188] on mat-panel-title "FILTROS DE INTEGRACION" at bounding box center [527, 195] width 655 height 15
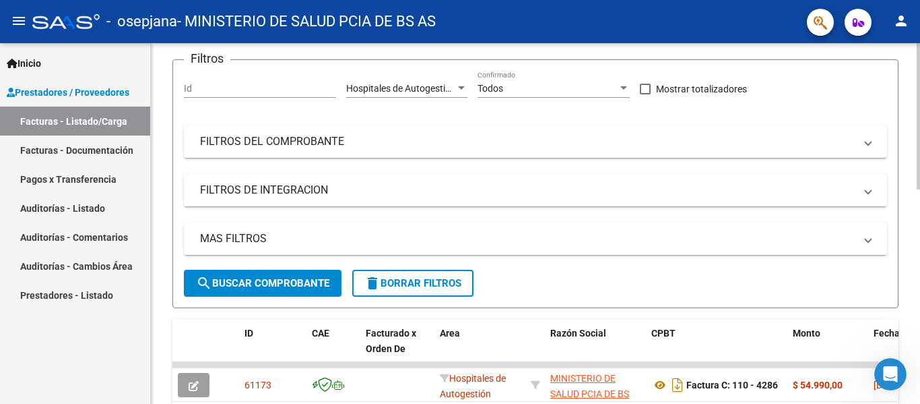
click at [282, 238] on mat-panel-title "MAS FILTROS" at bounding box center [527, 238] width 655 height 15
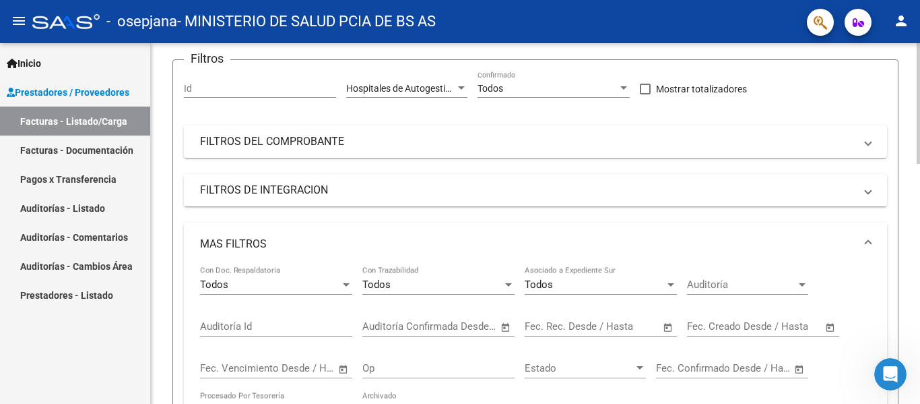
click at [282, 238] on mat-panel-title "MAS FILTROS" at bounding box center [527, 244] width 655 height 15
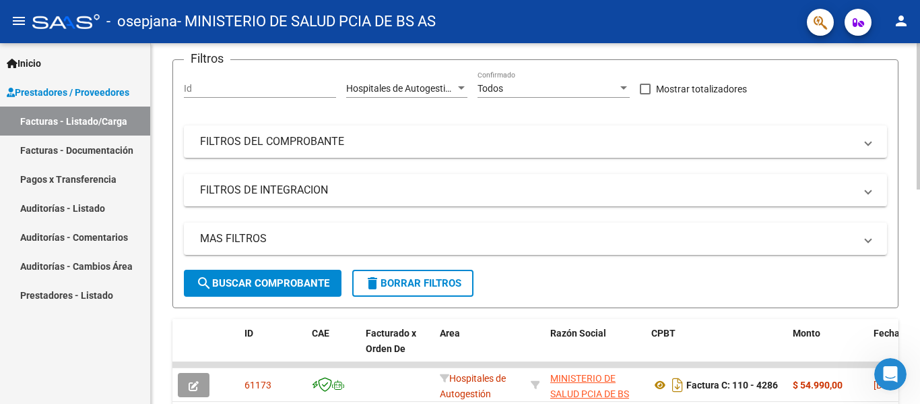
click at [254, 83] on input "Id" at bounding box center [260, 88] width 152 height 11
type input "0132"
click at [289, 282] on span "search Buscar Comprobante" at bounding box center [262, 283] width 133 height 12
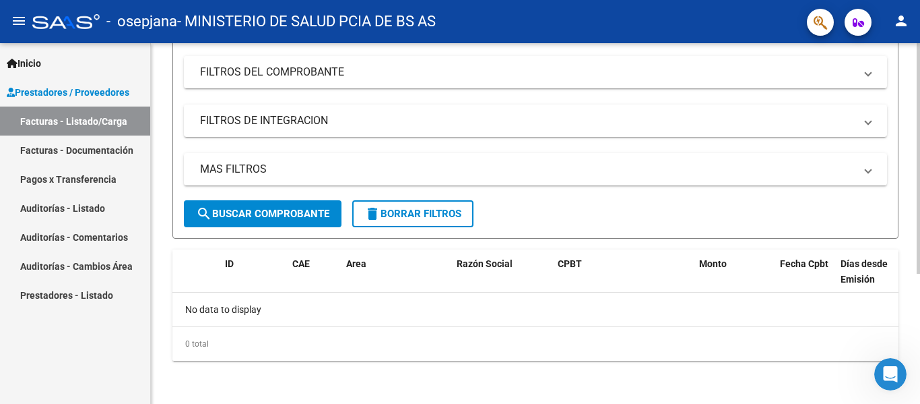
scroll to position [2, 0]
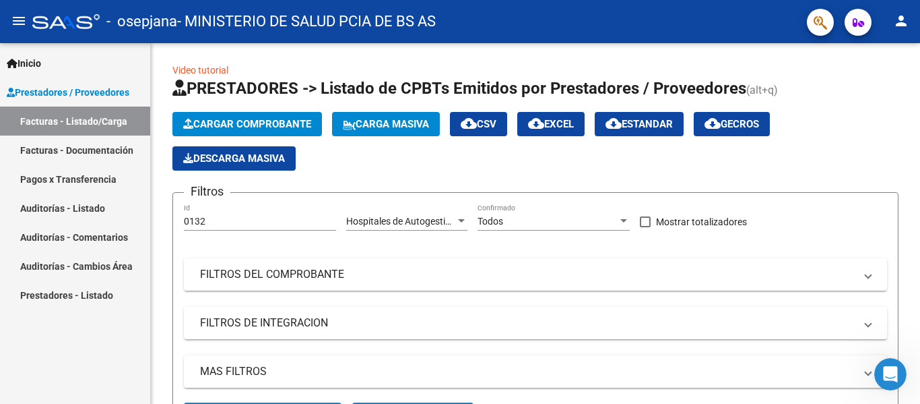
click at [57, 153] on link "Facturas - Documentación" at bounding box center [75, 149] width 150 height 29
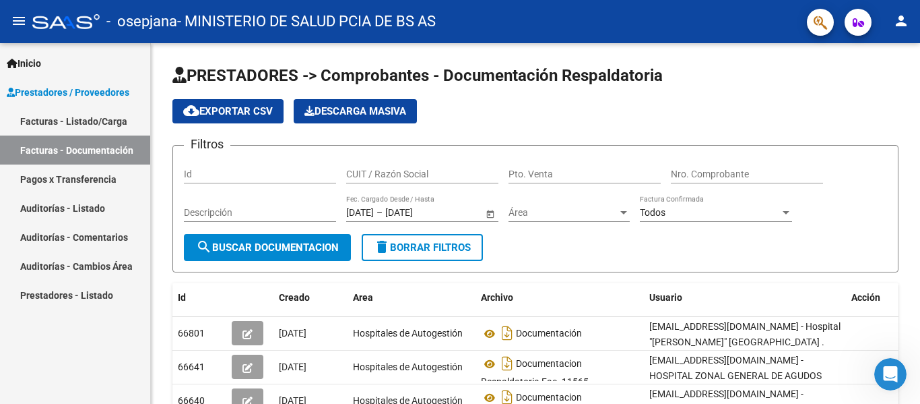
click at [66, 175] on link "Pagos x Transferencia" at bounding box center [75, 178] width 150 height 29
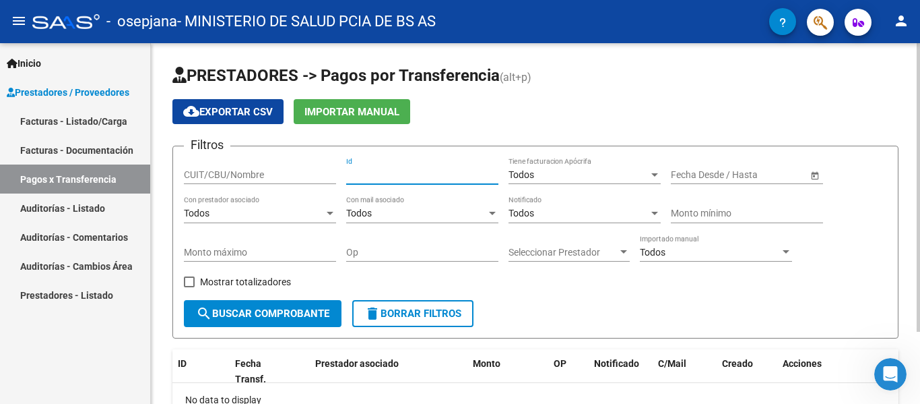
click at [401, 176] on input "Id" at bounding box center [422, 174] width 152 height 11
type input "0132"
click at [268, 162] on div "CUIT/CBU/Nombre" at bounding box center [260, 170] width 152 height 27
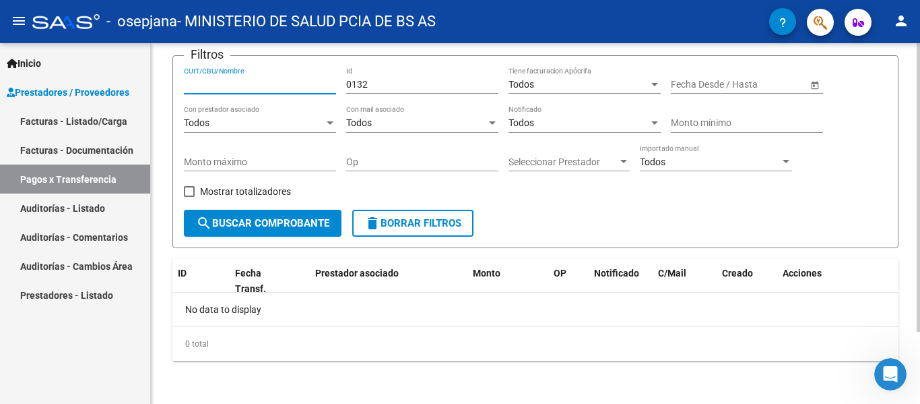
scroll to position [23, 0]
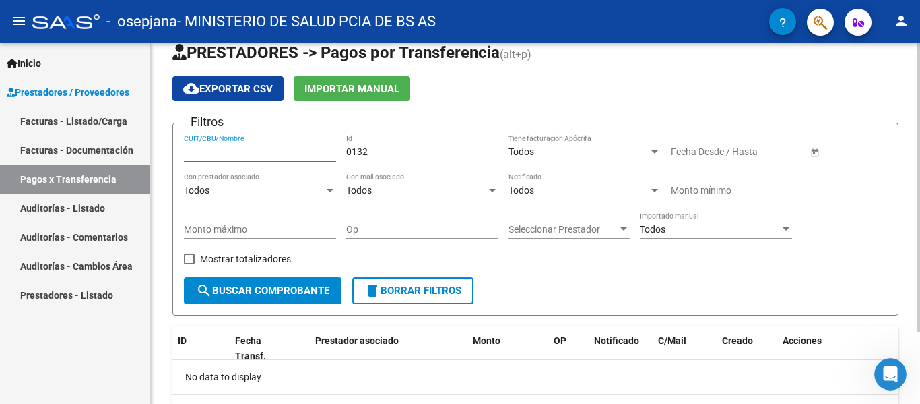
click at [265, 152] on input "CUIT/CBU/Nombre" at bounding box center [260, 151] width 152 height 11
